Goal: Task Accomplishment & Management: Use online tool/utility

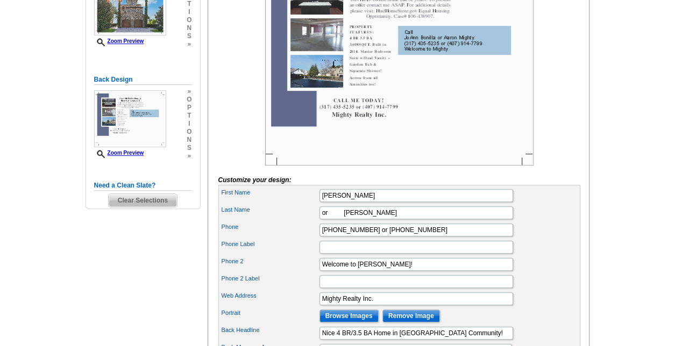
type input "Welcome to [PERSON_NAME]!"
click at [286, 232] on label "Phone" at bounding box center [270, 227] width 97 height 9
click at [319, 237] on input "[PHONE_NUMBER] or [PHONE_NUMBER]" at bounding box center [416, 230] width 194 height 13
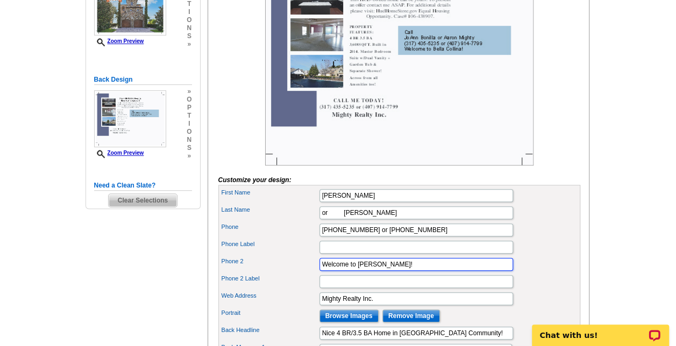
click at [353, 271] on input "Welcome to [PERSON_NAME]!" at bounding box center [416, 264] width 194 height 13
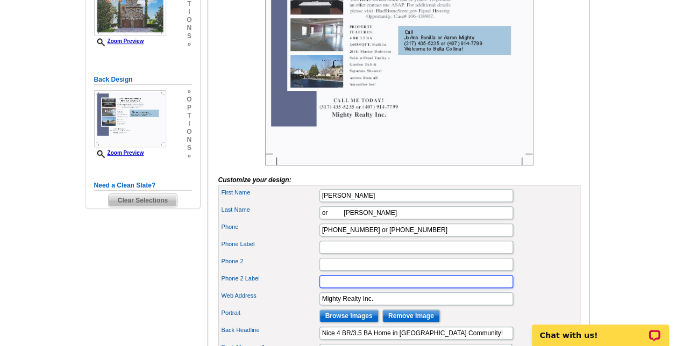
click at [345, 288] on input "Phone 2 Label" at bounding box center [416, 281] width 194 height 13
paste input "Welcome to [PERSON_NAME]!"
type input "Welcome to [PERSON_NAME]!"
click at [288, 249] on label "Phone Label" at bounding box center [270, 244] width 97 height 9
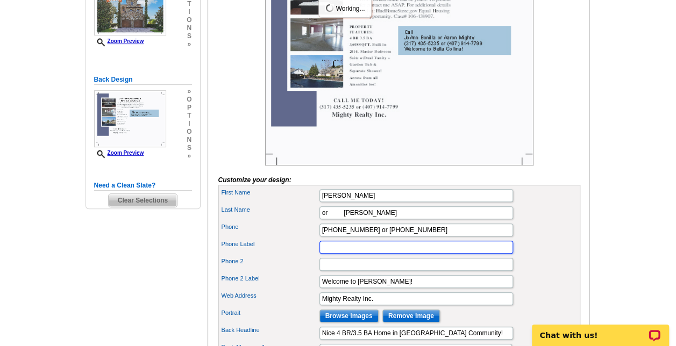
click at [319, 254] on input "Phone Label" at bounding box center [416, 247] width 194 height 13
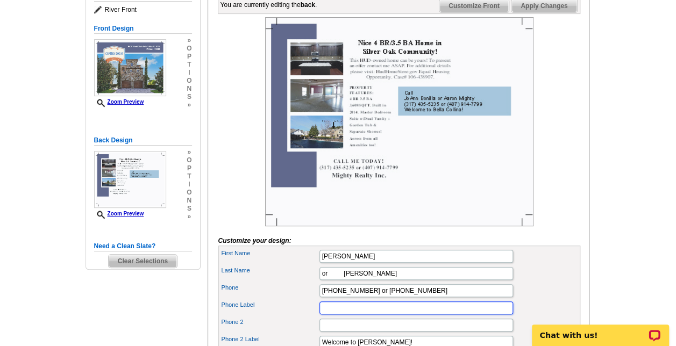
scroll to position [167, 0]
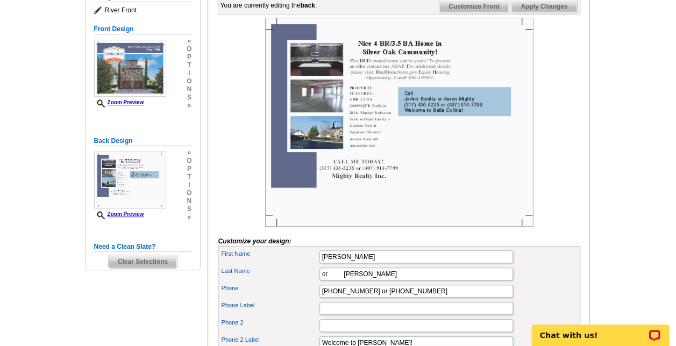
click at [550, 227] on div at bounding box center [399, 122] width 362 height 209
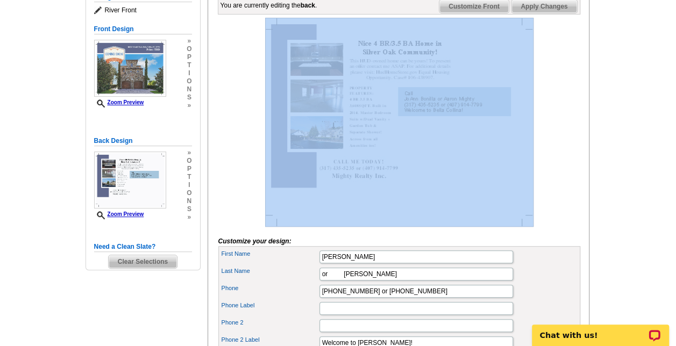
click at [550, 227] on div at bounding box center [399, 122] width 362 height 209
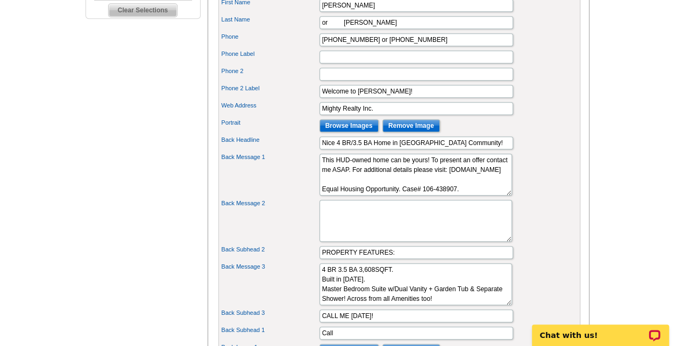
scroll to position [419, 0]
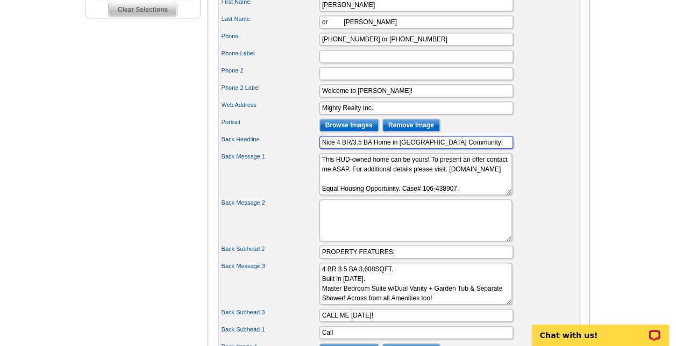
click at [324, 149] on input "Nice 4 BR/3.5 BA Home in [GEOGRAPHIC_DATA] Community!" at bounding box center [416, 142] width 194 height 13
click at [324, 149] on input "Gorgeous 4 BR/3.5 BA Home in [GEOGRAPHIC_DATA] Community!" at bounding box center [416, 142] width 194 height 13
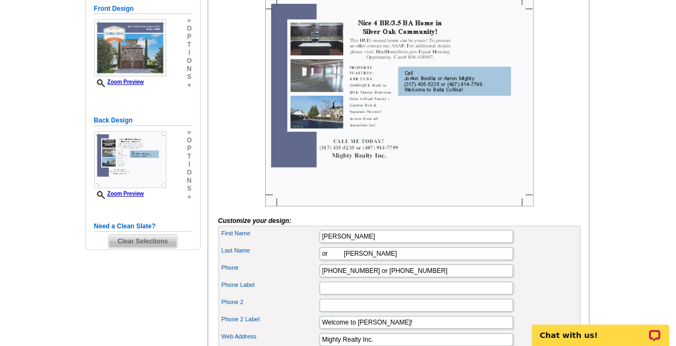
scroll to position [187, 0]
type input "Gorgeous 4 BR/3.5 BA Home in [GEOGRAPHIC_DATA] Community!"
